Goal: Task Accomplishment & Management: Complete application form

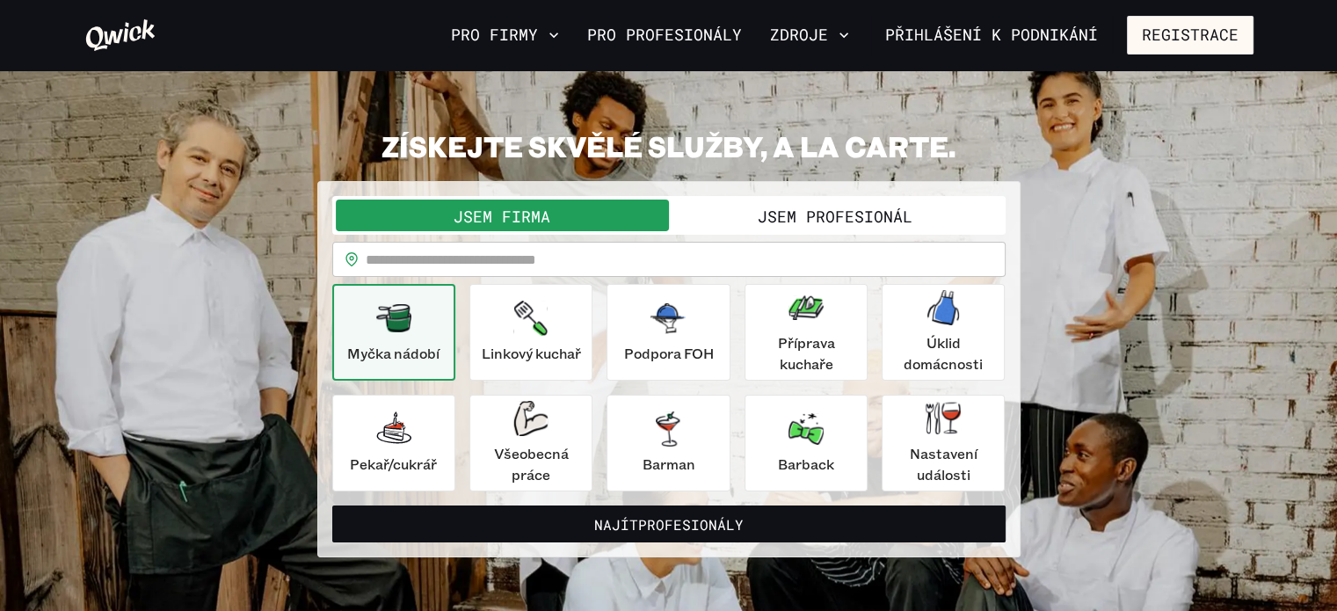
scroll to position [28, 0]
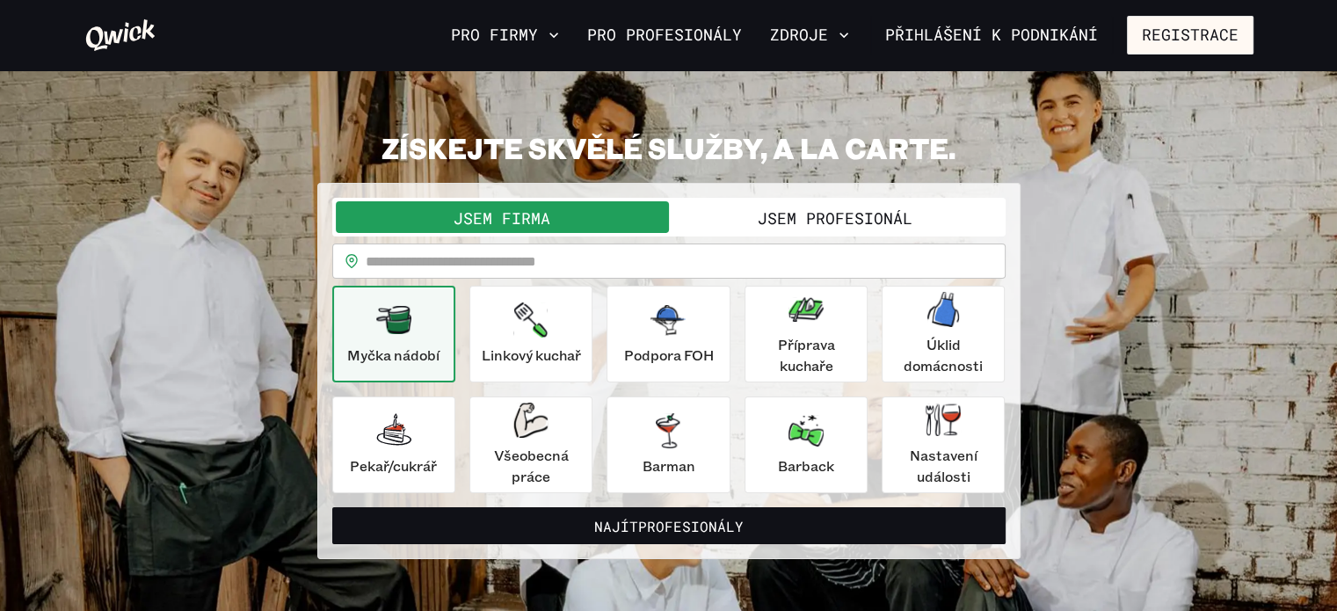
click at [856, 214] on font "Jsem profesionál" at bounding box center [835, 217] width 155 height 21
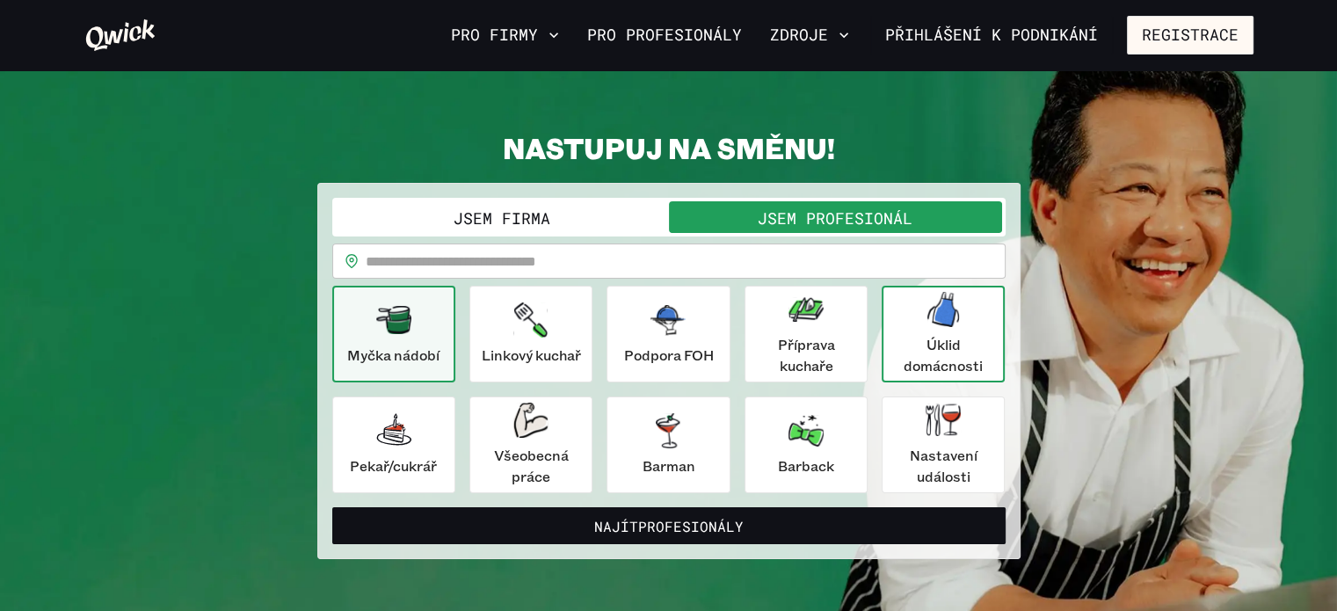
click at [924, 315] on div "Úklid domácnosti" at bounding box center [943, 334] width 111 height 84
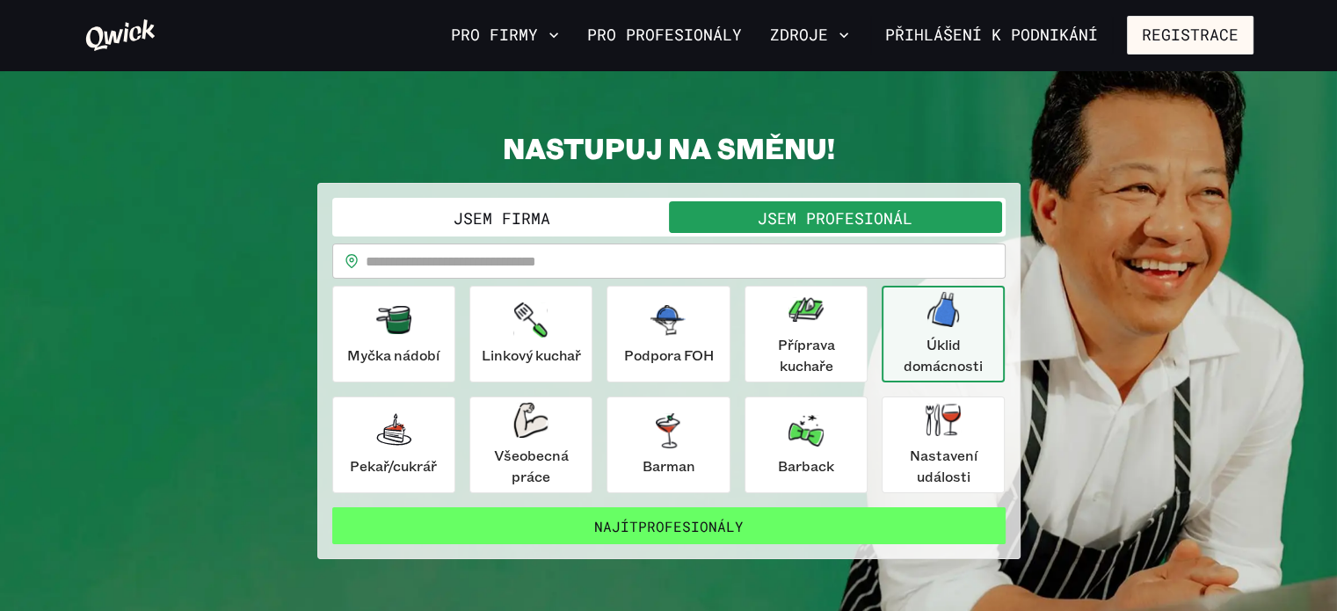
click at [645, 517] on font "profesionály" at bounding box center [690, 526] width 105 height 18
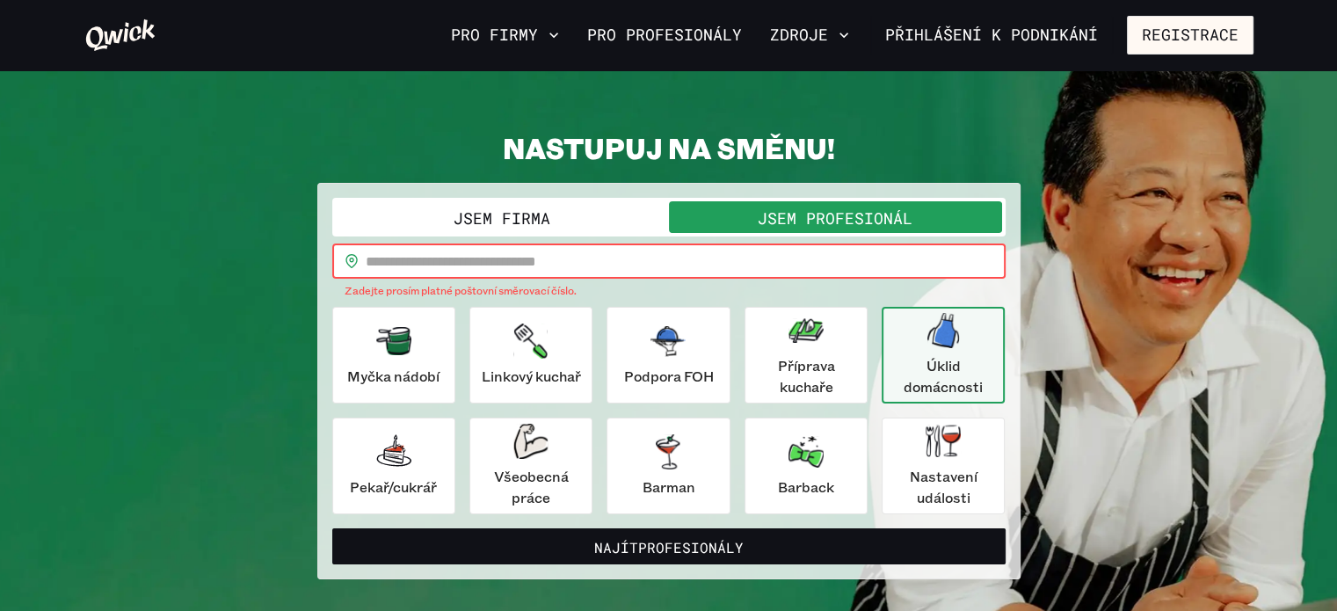
click at [471, 255] on input "text" at bounding box center [686, 260] width 640 height 35
type input "*****"
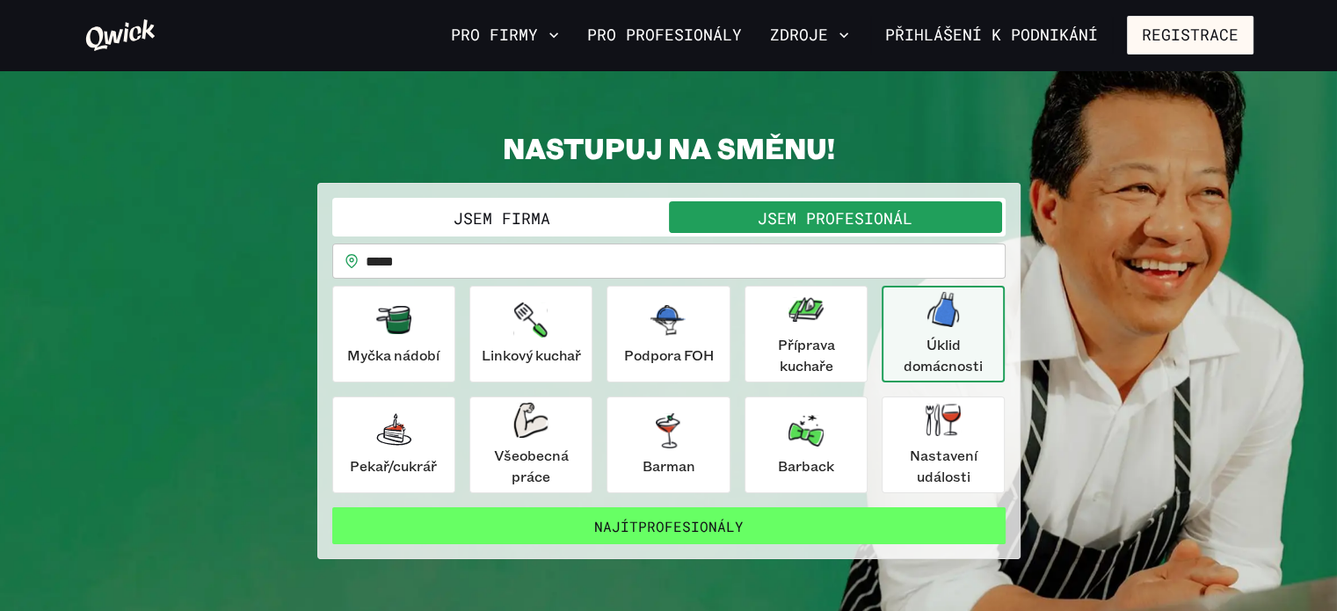
click at [645, 517] on font "profesionály" at bounding box center [690, 526] width 105 height 18
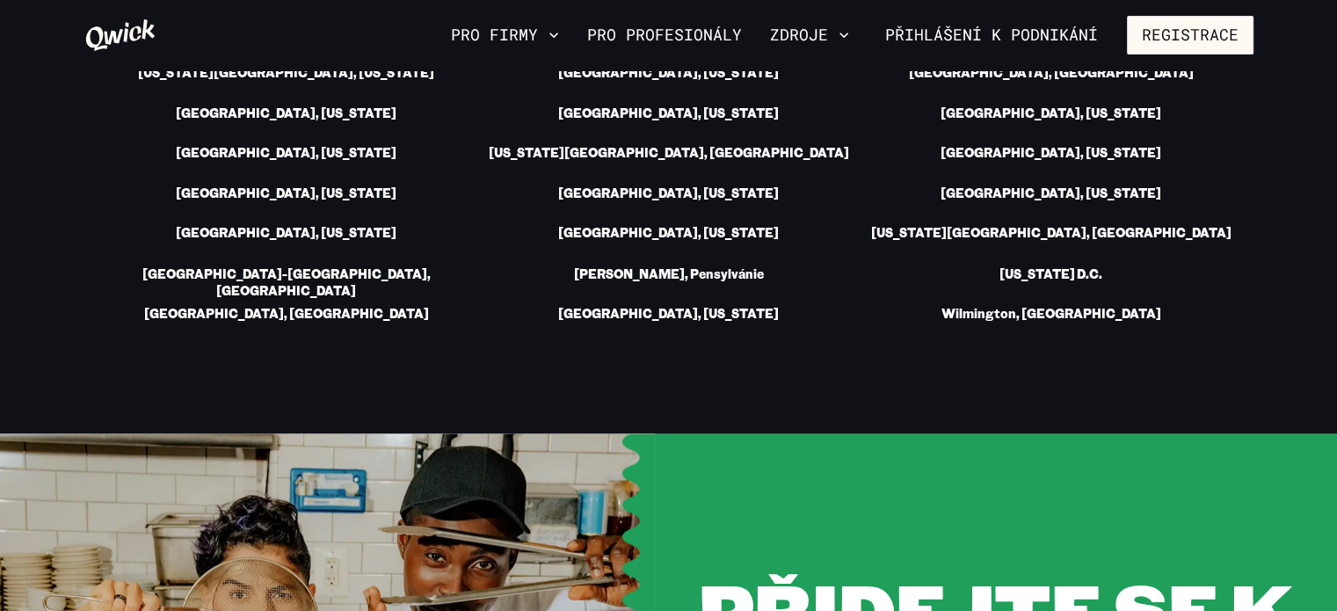
scroll to position [3078, 0]
